Goal: Complete application form

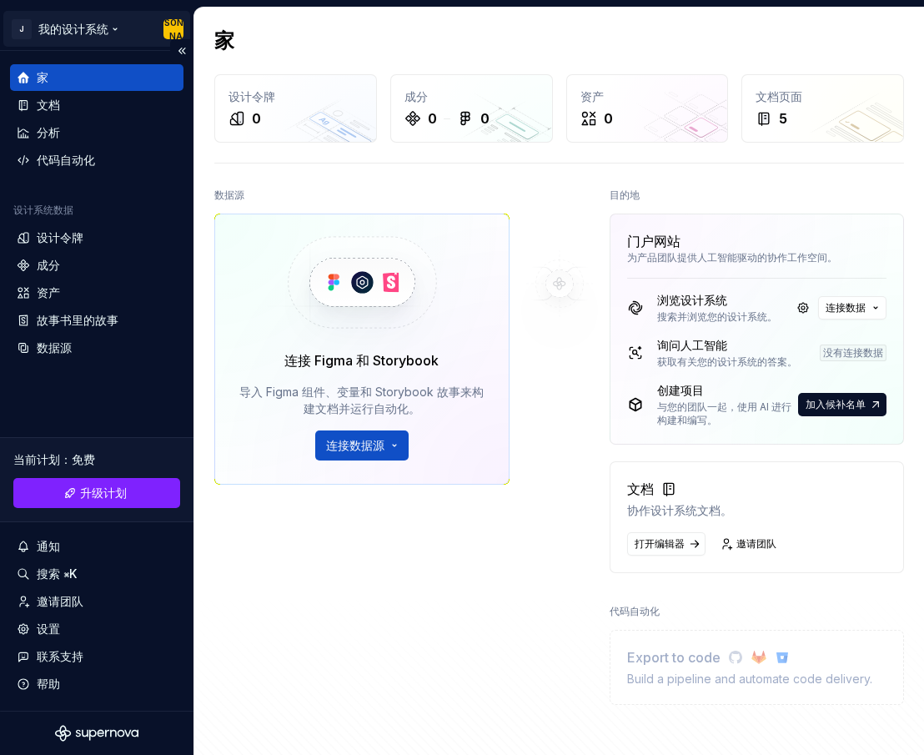
click at [144, 27] on html "原文 请对此翻译评分 您的反馈将用于改进谷歌翻译 J 我的设计系统 [PERSON_NAME] 家 文档 分析 代码自动化 设计系统数据 设计令牌 成分 资产…" at bounding box center [462, 377] width 924 height 755
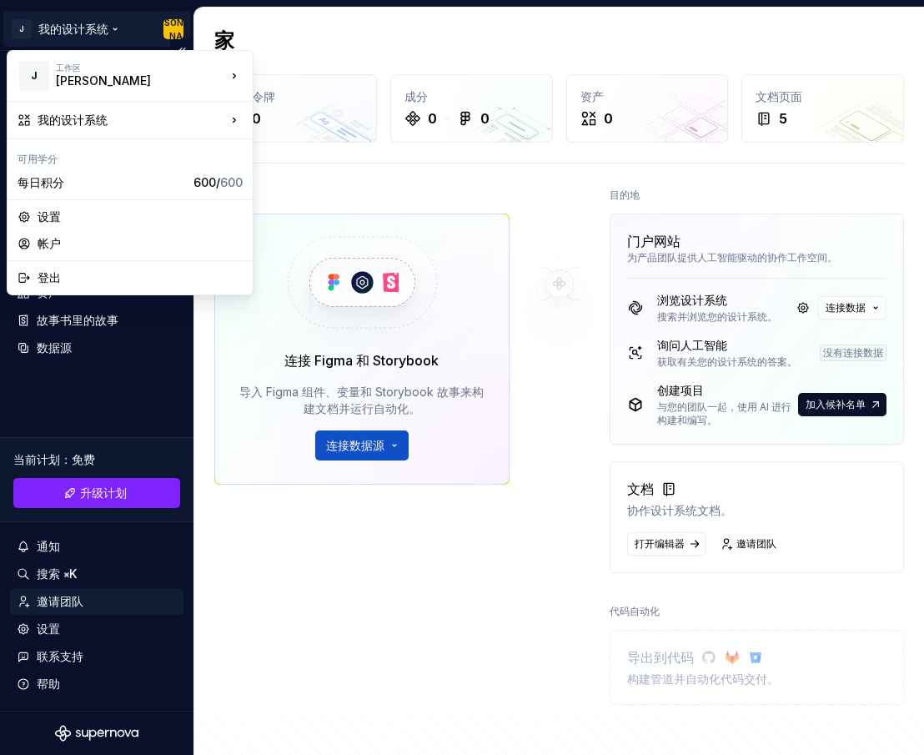
click at [64, 601] on html "原文 请对此翻译评分 您的反馈将用于改进谷歌翻译 J 我的设计系统 [PERSON_NAME] 家 文档 分析 代码自动化 设计系统数据 设计令牌 成分 资产…" at bounding box center [462, 377] width 924 height 755
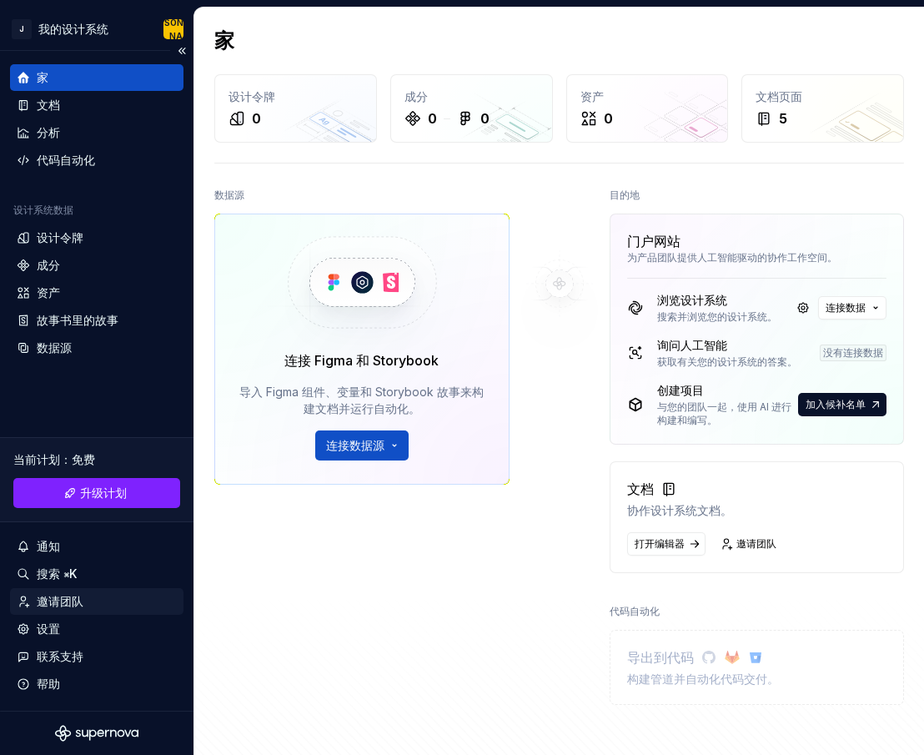
click at [64, 601] on font "邀请团队" at bounding box center [60, 601] width 47 height 14
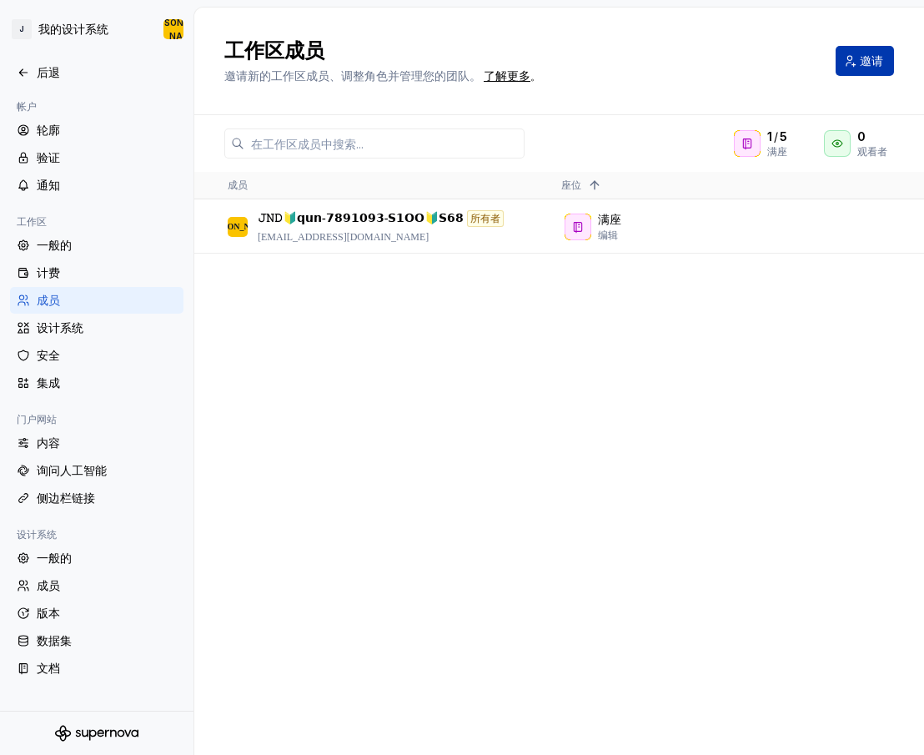
click at [858, 61] on button "邀请" at bounding box center [865, 61] width 58 height 30
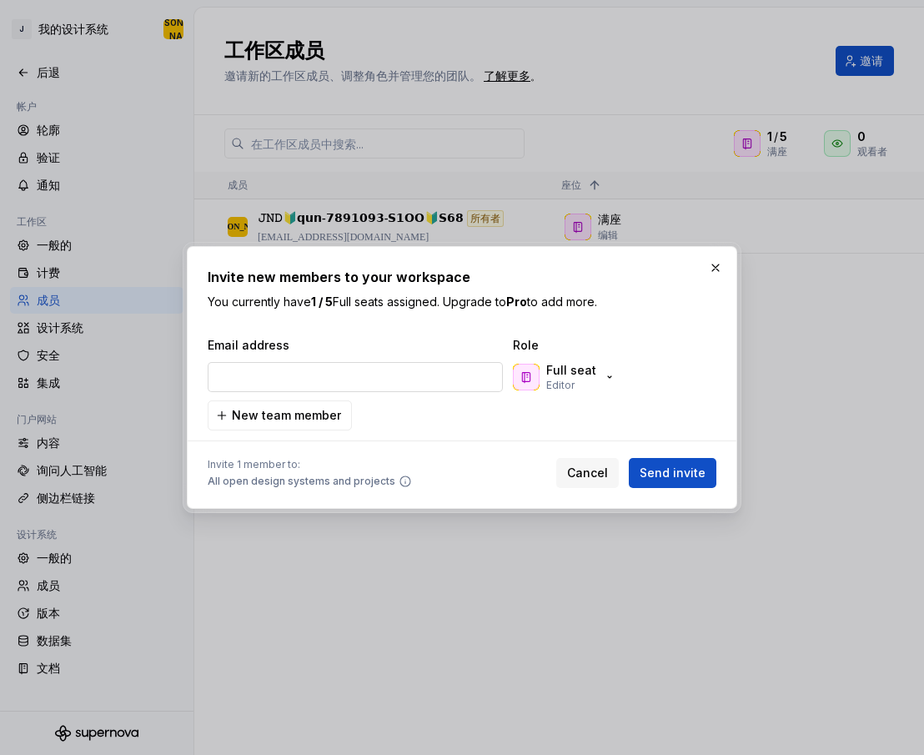
click at [360, 382] on input "email" at bounding box center [355, 377] width 295 height 30
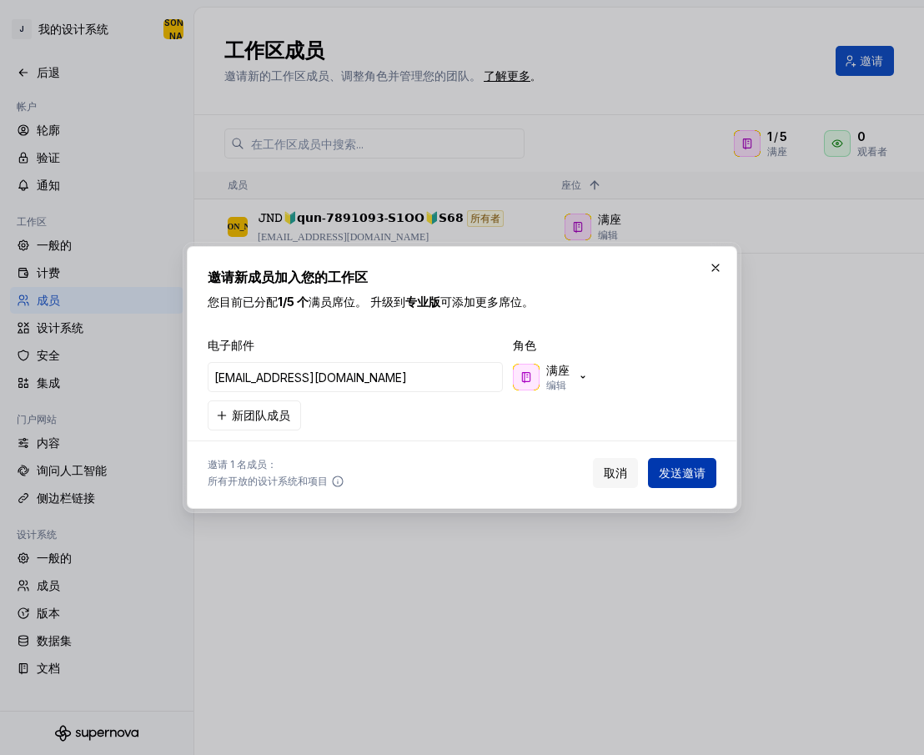
type input "[EMAIL_ADDRESS][DOMAIN_NAME]"
click at [681, 465] on span "发送邀请" at bounding box center [682, 473] width 47 height 17
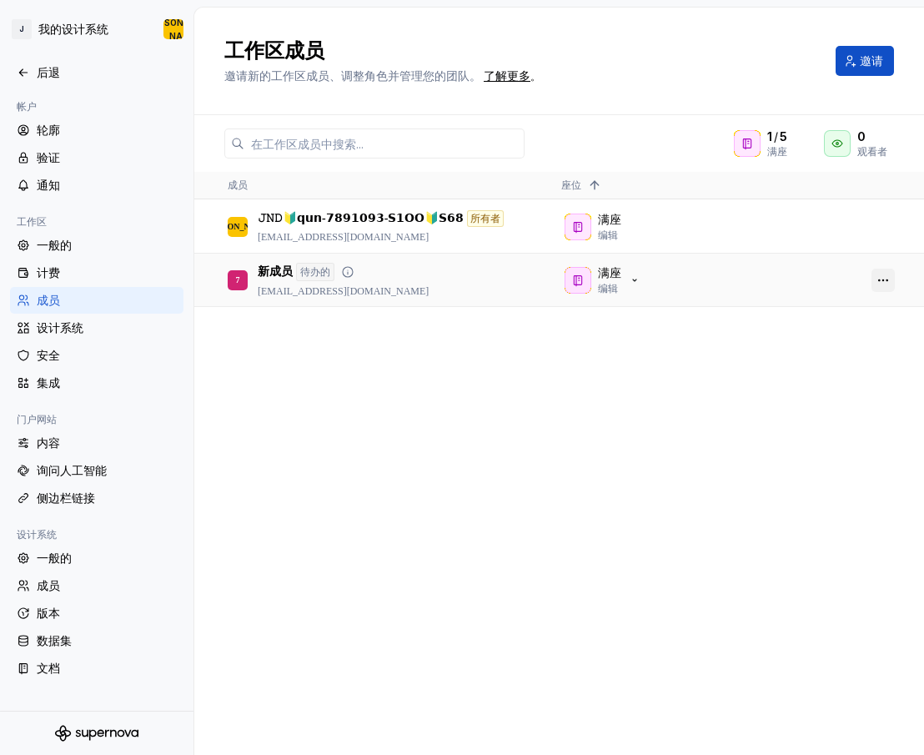
click at [873, 278] on button "button" at bounding box center [883, 280] width 23 height 23
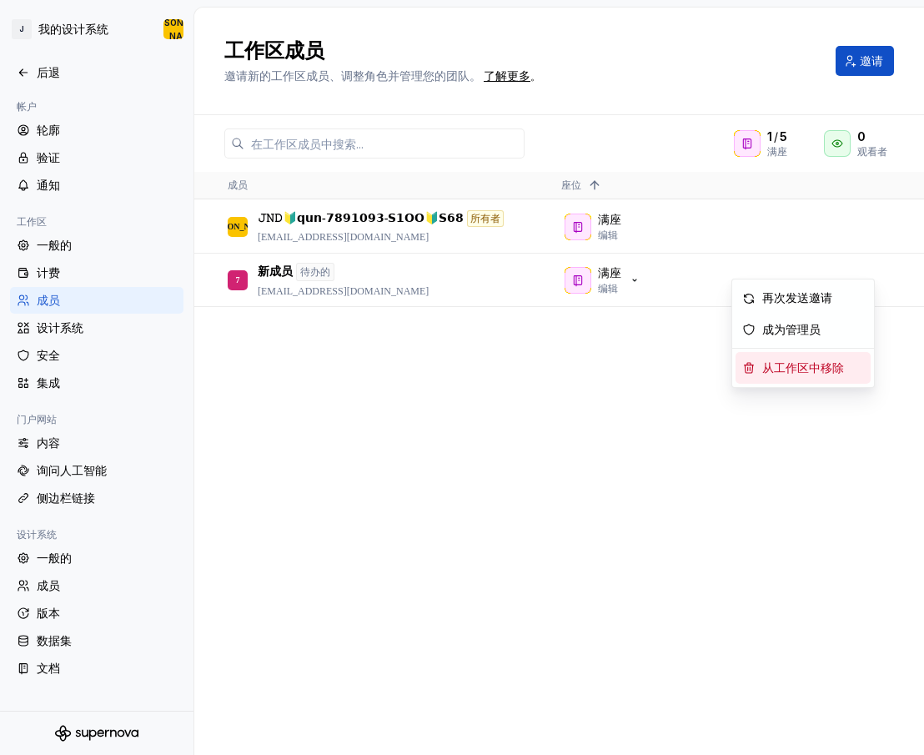
click at [780, 367] on font "从工作区中移除" at bounding box center [804, 368] width 82 height 13
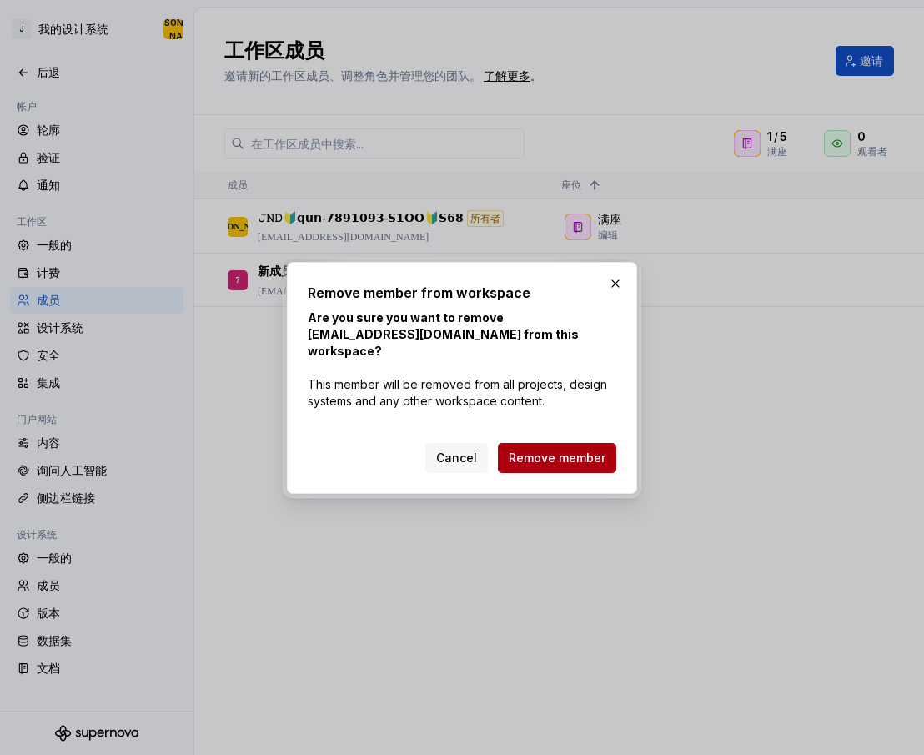
click at [547, 456] on span "Remove member" at bounding box center [557, 458] width 97 height 17
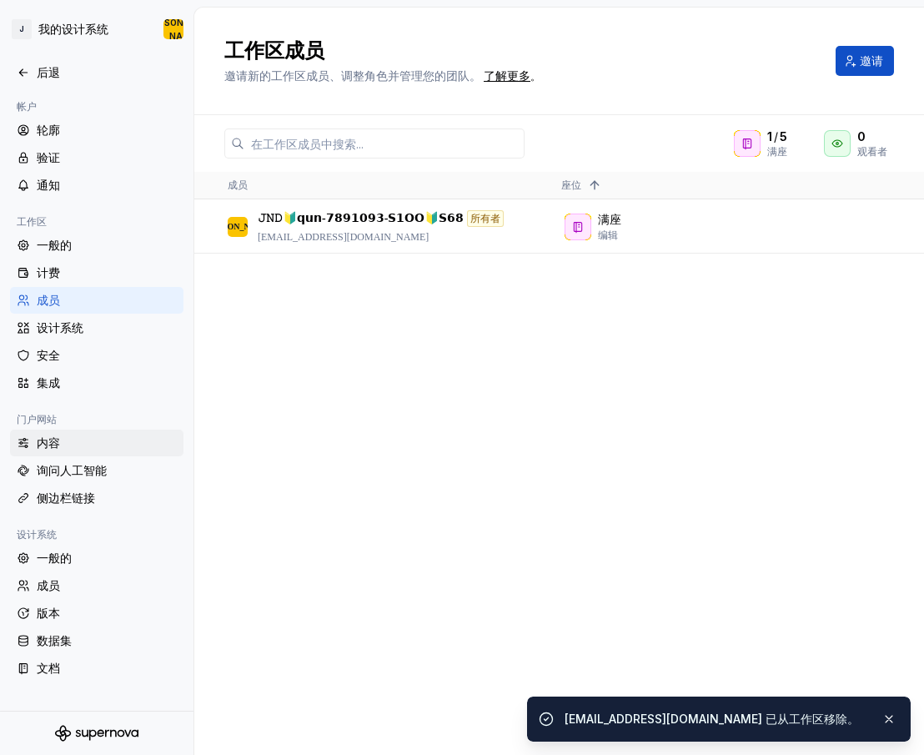
click at [61, 447] on div "内容" at bounding box center [107, 443] width 140 height 17
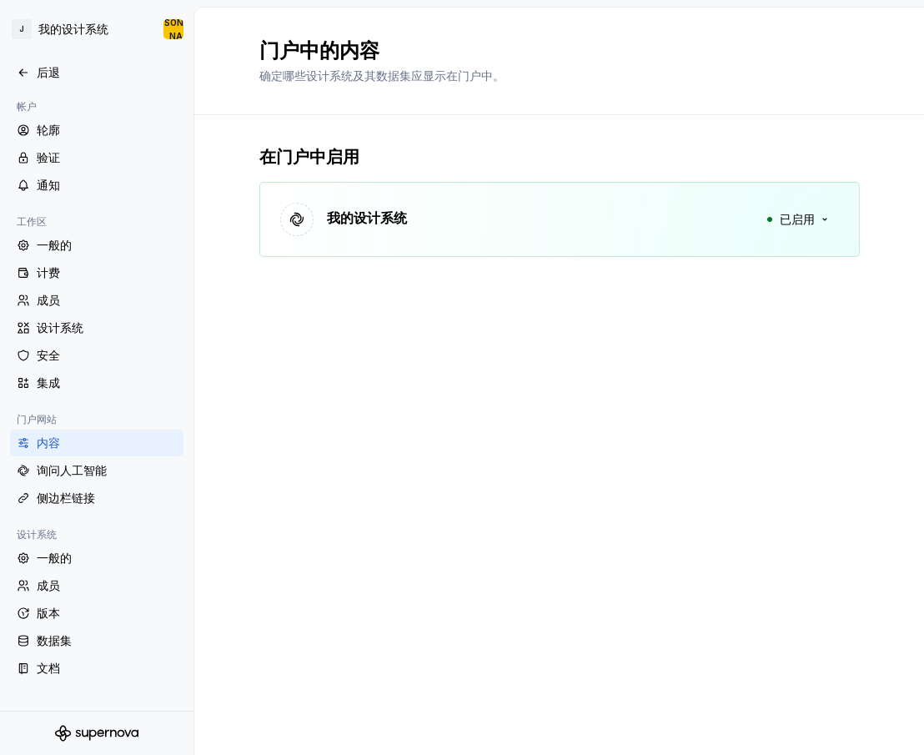
click at [98, 727] on icon "超新星标志" at bounding box center [96, 733] width 83 height 17
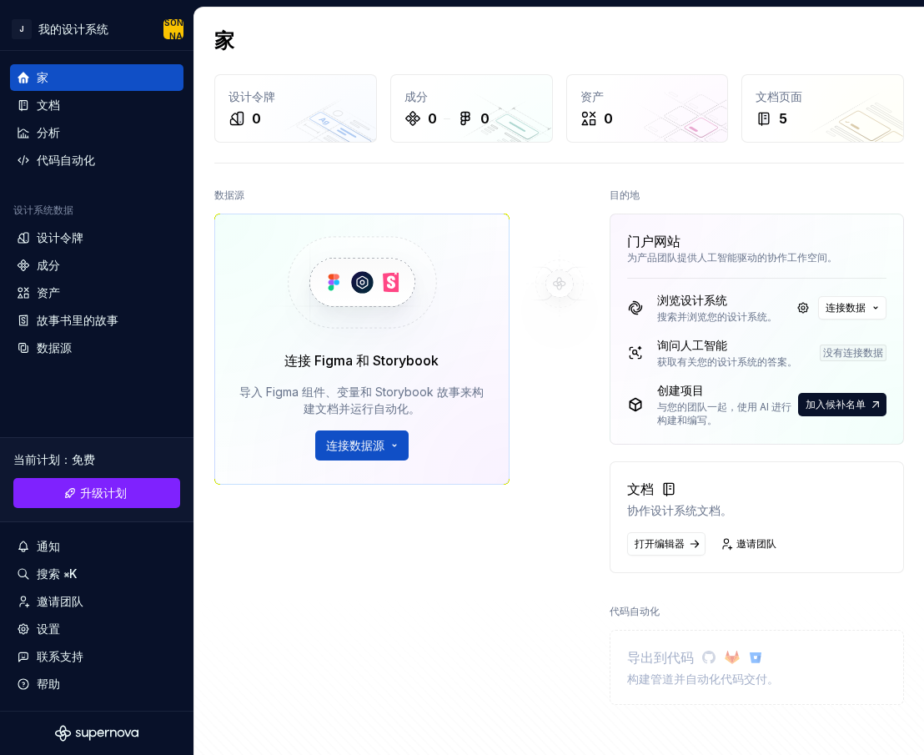
click at [527, 194] on img at bounding box center [559, 284] width 135 height 200
click at [61, 622] on div "设置" at bounding box center [97, 629] width 160 height 17
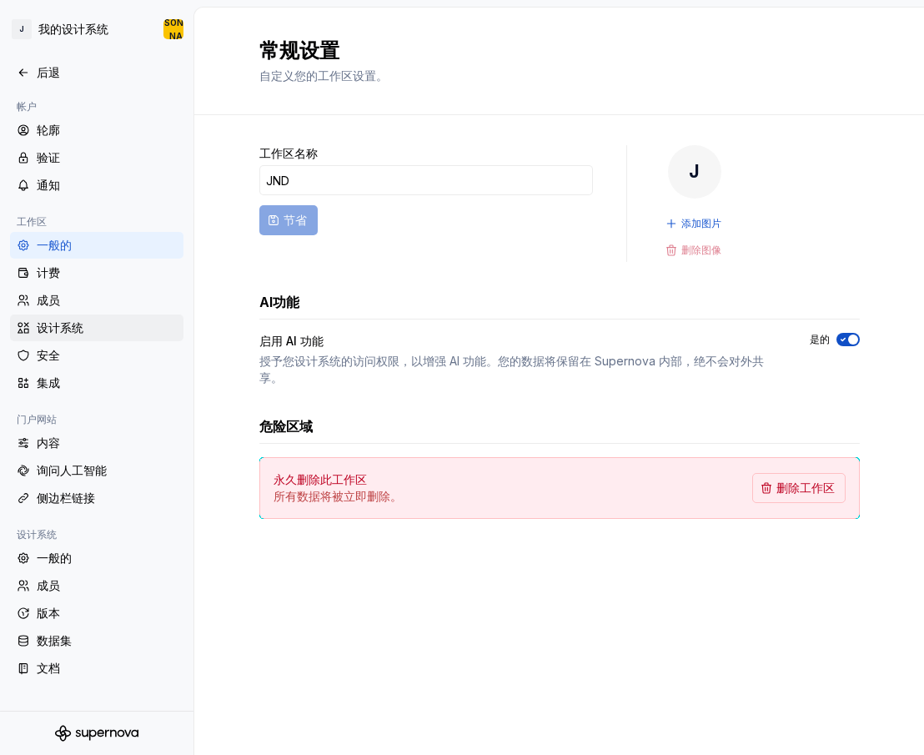
click at [52, 328] on font "设计系统" at bounding box center [60, 327] width 47 height 14
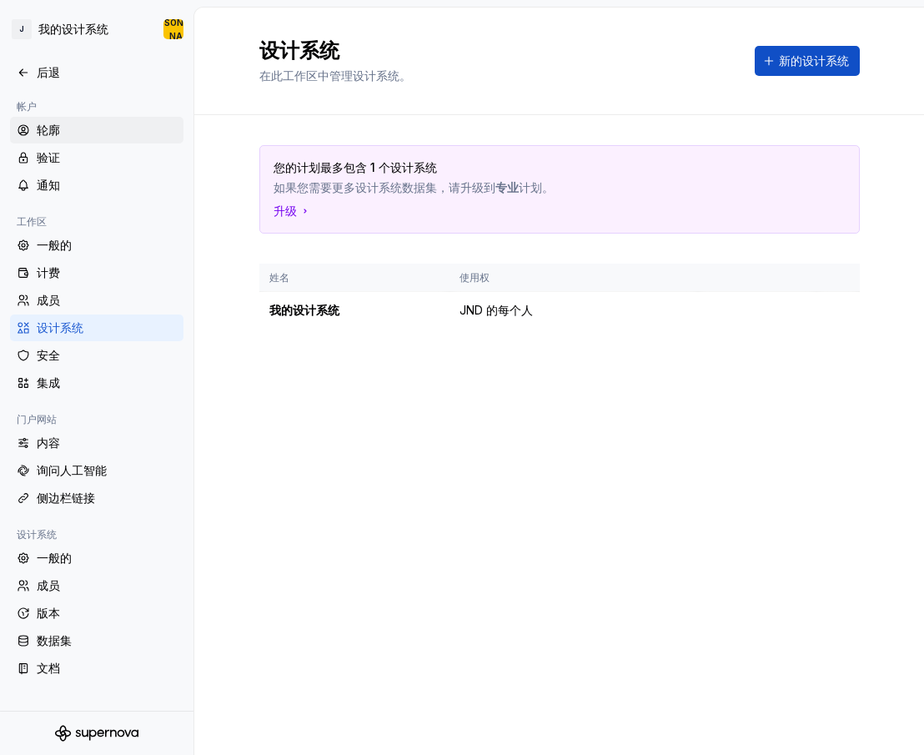
click at [51, 130] on font "轮廓" at bounding box center [48, 130] width 23 height 14
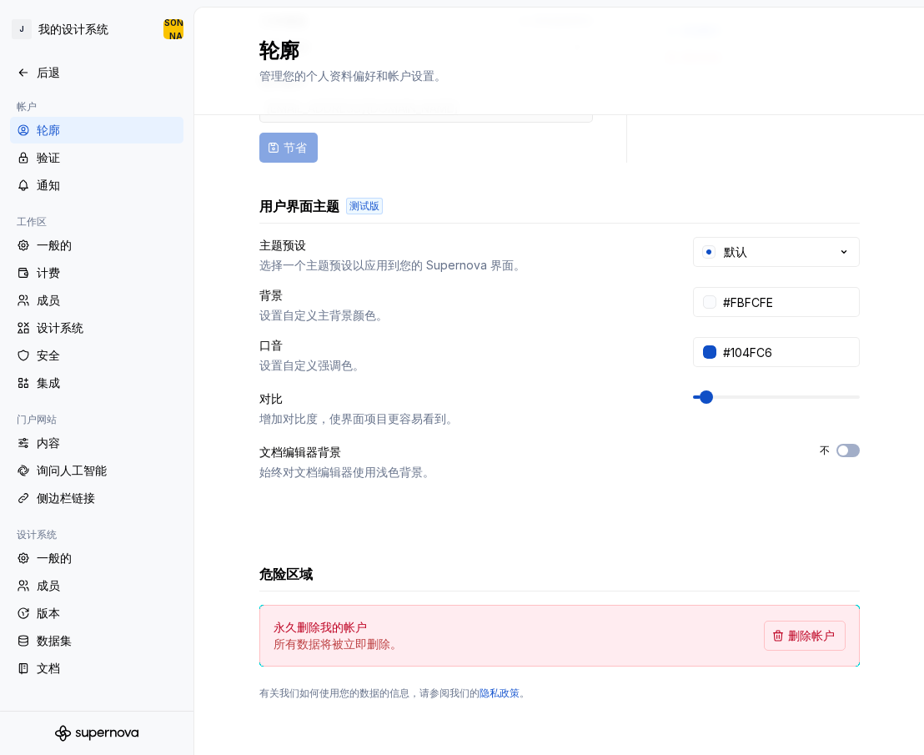
scroll to position [201, 0]
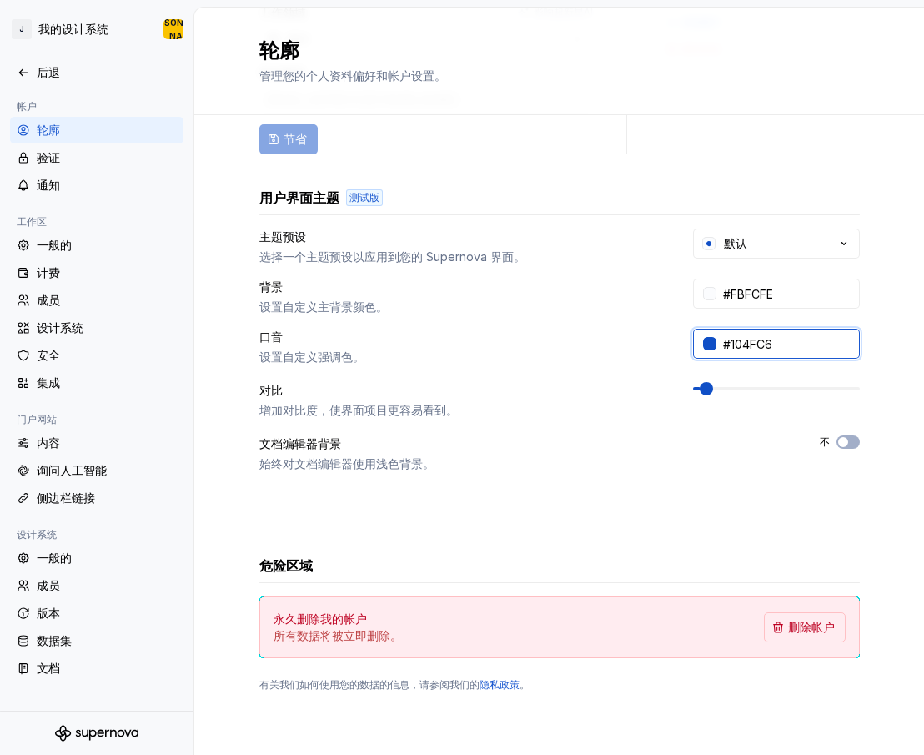
click at [727, 346] on input "#104FC6" at bounding box center [789, 344] width 144 height 30
click at [706, 341] on div at bounding box center [709, 343] width 13 height 13
click at [327, 340] on html "原文 请对此翻译评分 您的反馈将用于改进谷歌翻译 J 我的设计系统 [PERSON_NAME] 后退 帐户 轮廓 验证 通知 工作区 一般的 计费 成员 设计…" at bounding box center [462, 377] width 924 height 755
click at [70, 33] on html "原文 请对此翻译评分 您的反馈将用于改进谷歌翻译 J 我的设计系统 [PERSON_NAME] 后退 帐户 轮廓 验证 通知 工作区 一般的 计费 成员 设计…" at bounding box center [462, 377] width 924 height 755
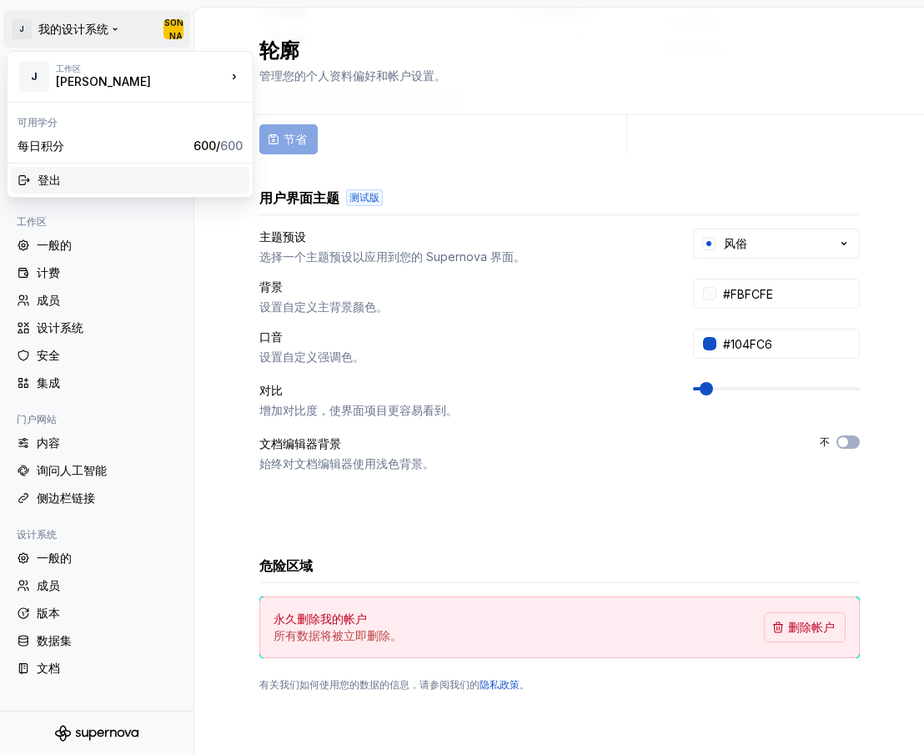
click at [48, 182] on font "登出" at bounding box center [49, 180] width 23 height 14
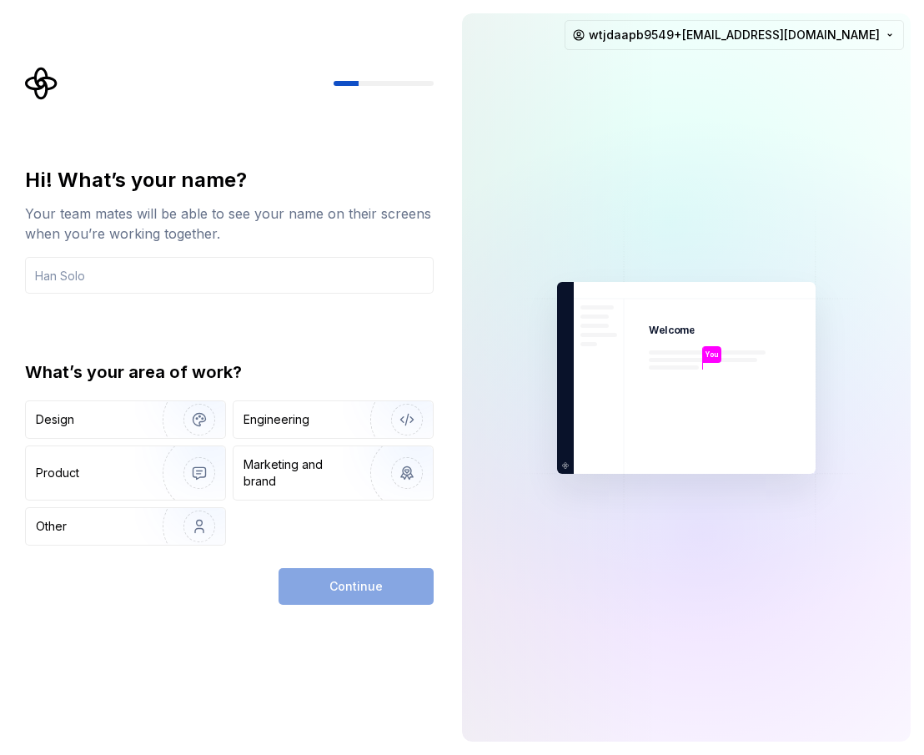
click at [320, 139] on div "Hi! What’s your name? Your team mates will be able to see your name on their sc…" at bounding box center [234, 336] width 439 height 538
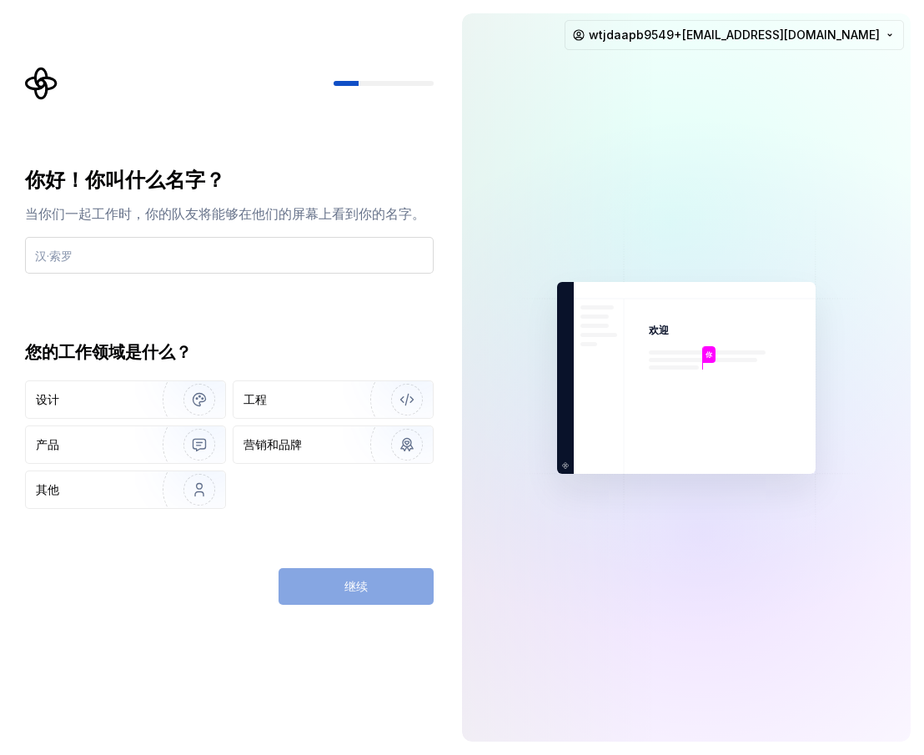
click at [165, 249] on input "text" at bounding box center [229, 255] width 409 height 37
paste input "jṅḋqüṅ-7891093-ṡ100ṡ68"
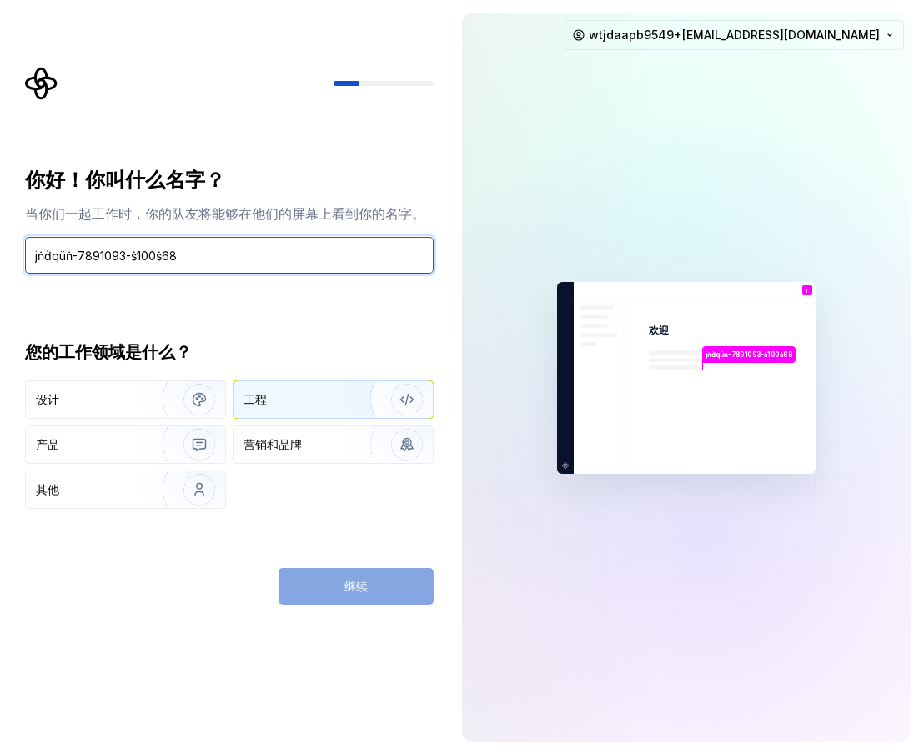
type input "jṅḋqüṅ-7891093-ṡ100ṡ68"
click at [286, 400] on div "工程" at bounding box center [289, 399] width 90 height 17
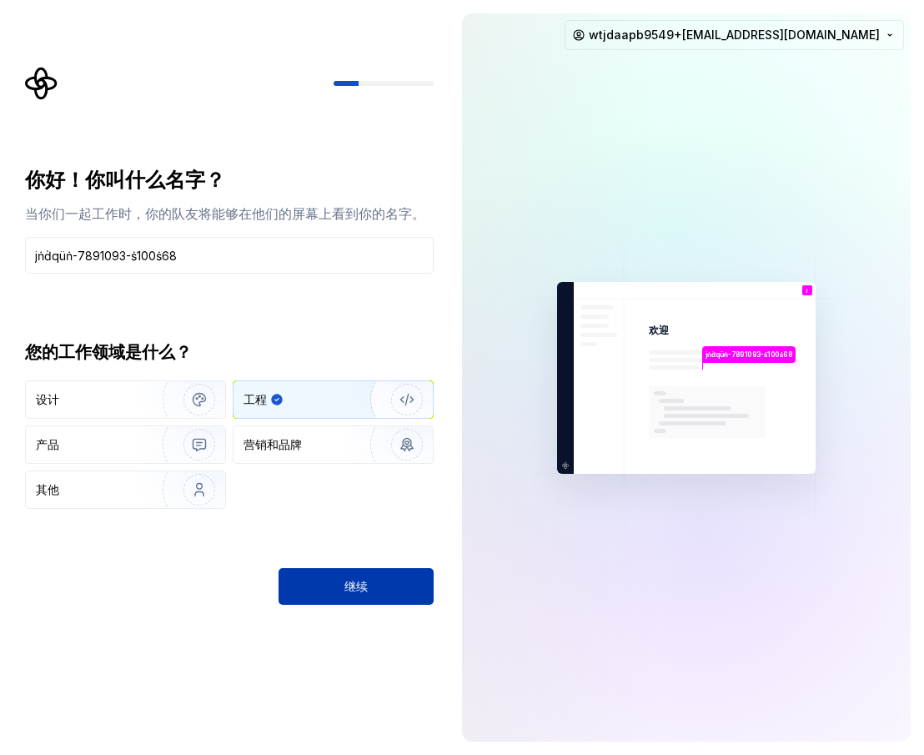
click at [370, 582] on button "继续" at bounding box center [356, 586] width 155 height 37
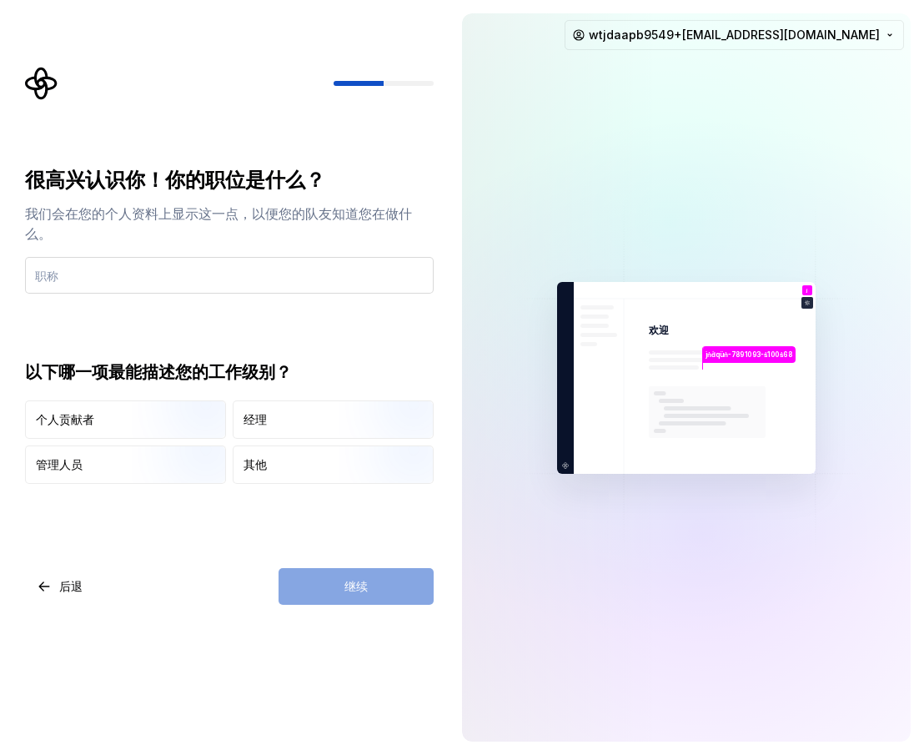
click at [118, 277] on input "text" at bounding box center [229, 275] width 409 height 37
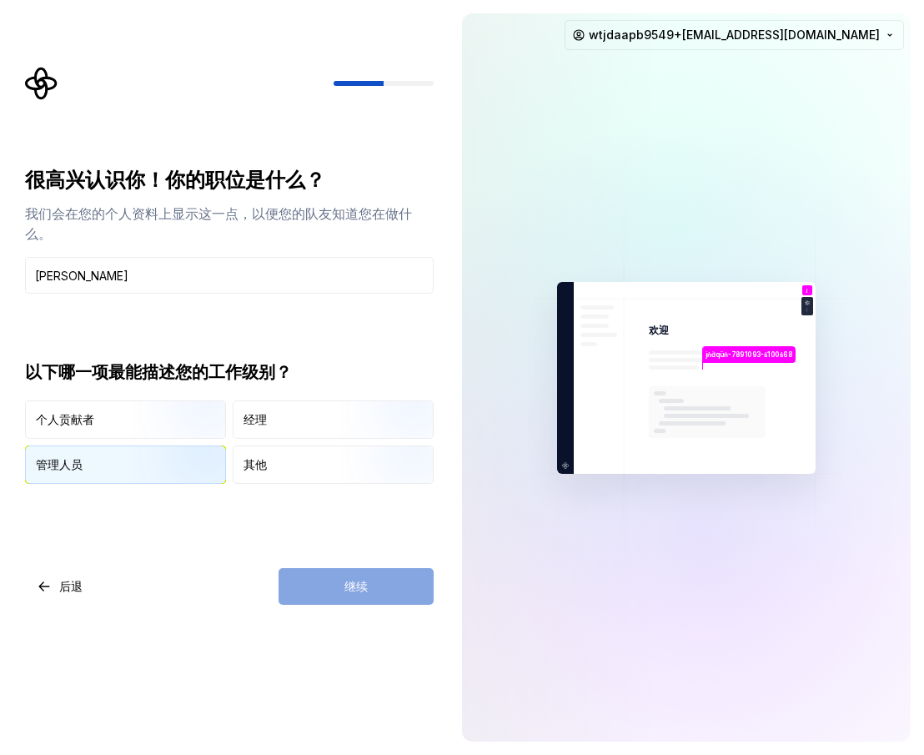
type input "jand"
click at [94, 462] on div "管理人员" at bounding box center [125, 464] width 199 height 37
click at [413, 580] on button "继续" at bounding box center [356, 586] width 155 height 37
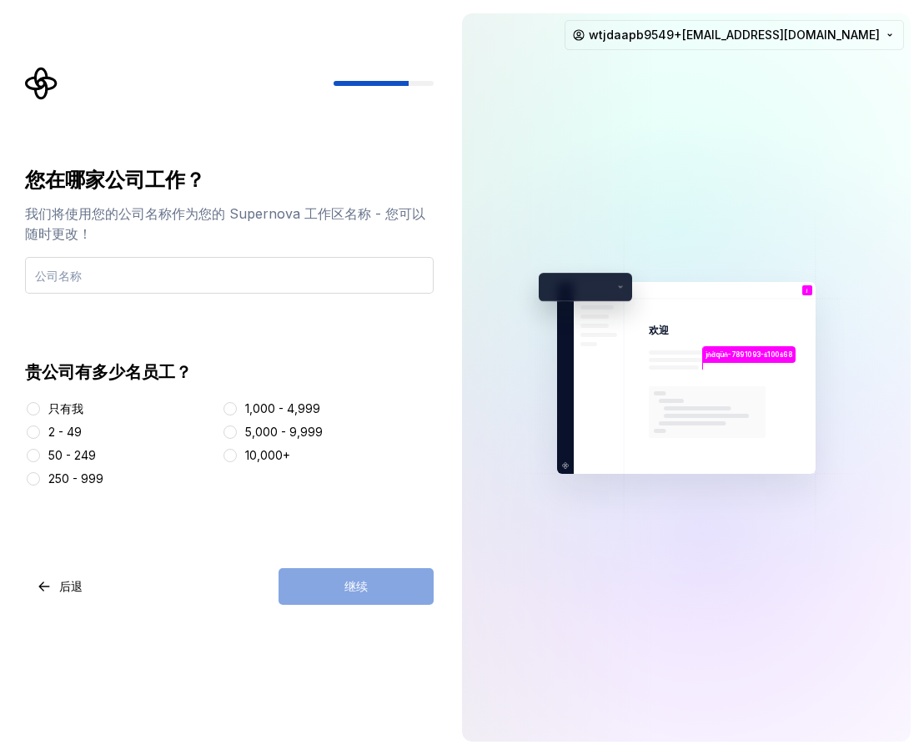
click at [121, 280] on input "text" at bounding box center [229, 275] width 409 height 37
type input "JND"
click at [36, 455] on button "50 - 249" at bounding box center [33, 455] width 13 height 13
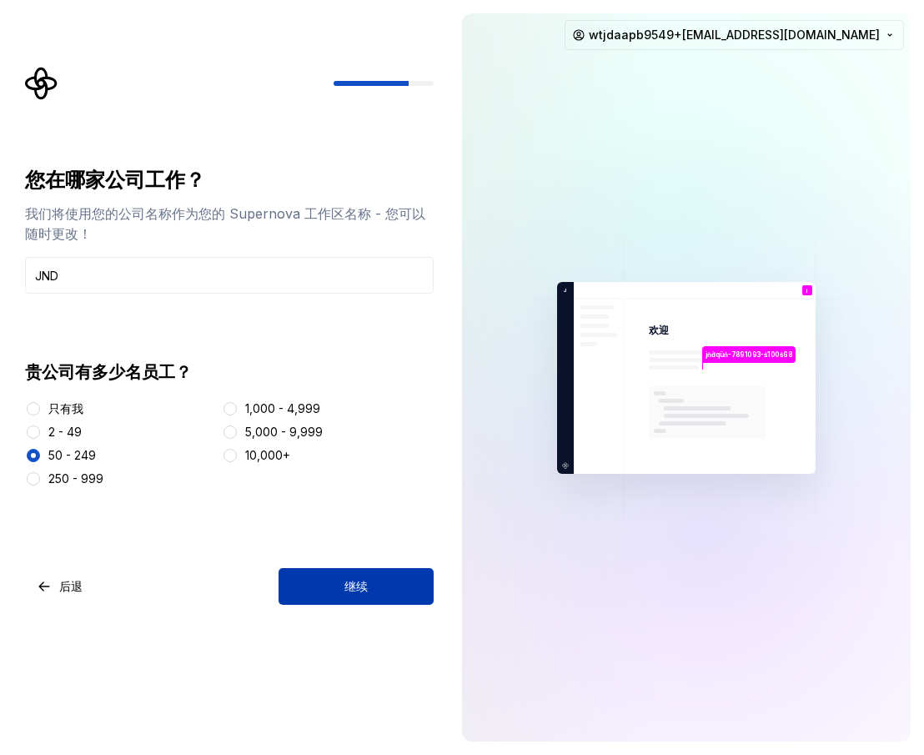
click at [380, 587] on button "继续" at bounding box center [356, 586] width 155 height 37
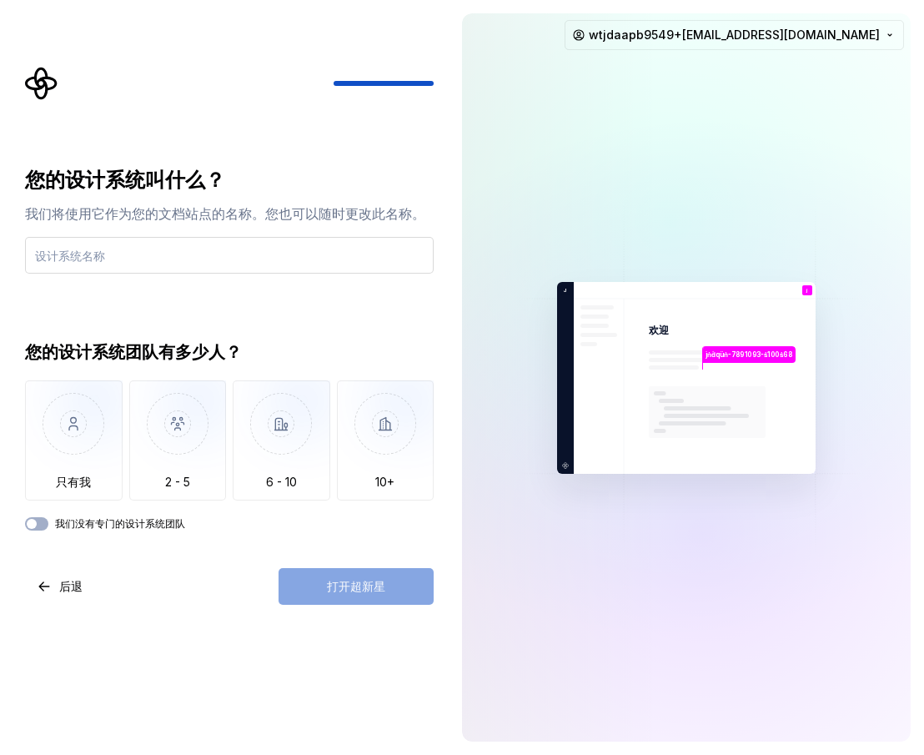
click at [161, 262] on input "text" at bounding box center [229, 255] width 409 height 37
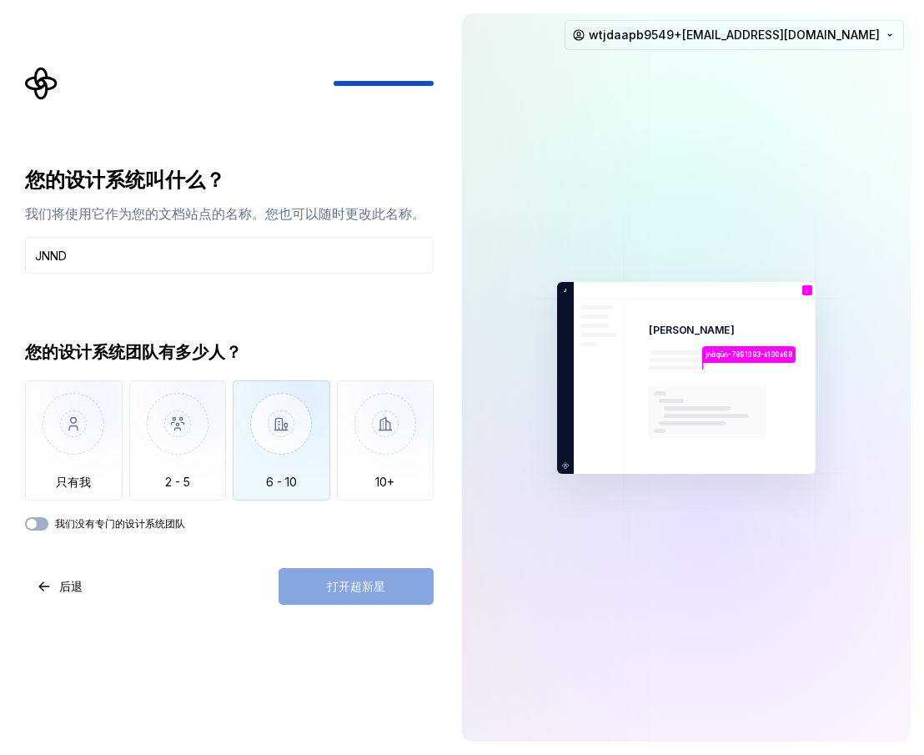
type input "JNND"
click at [275, 436] on img "button" at bounding box center [282, 436] width 98 height 112
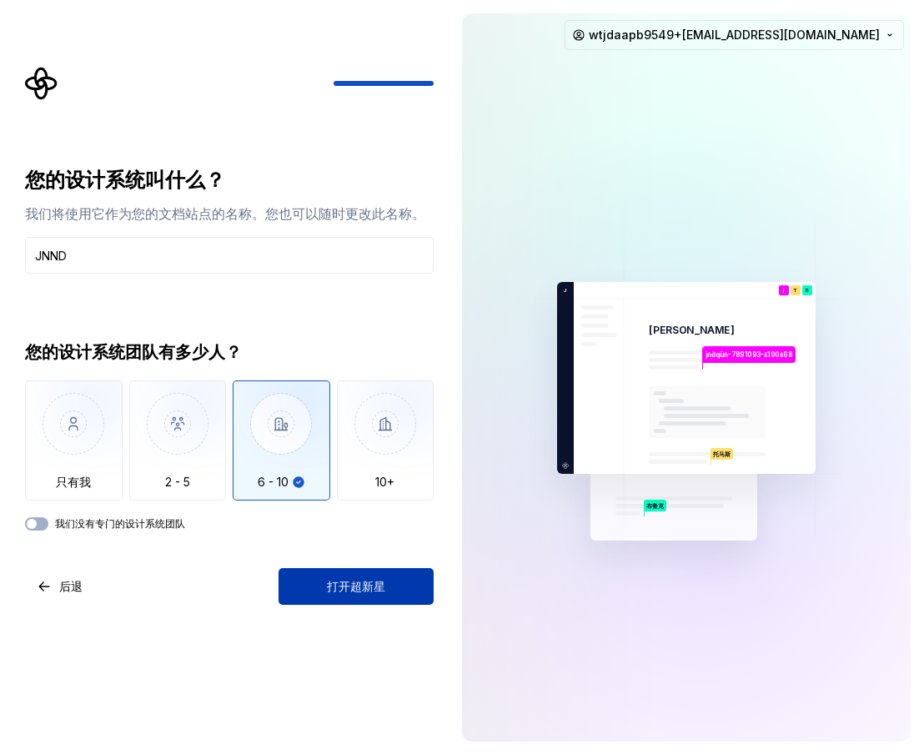
click at [387, 582] on button "打开超新星" at bounding box center [356, 586] width 155 height 37
